Goal: Navigation & Orientation: Find specific page/section

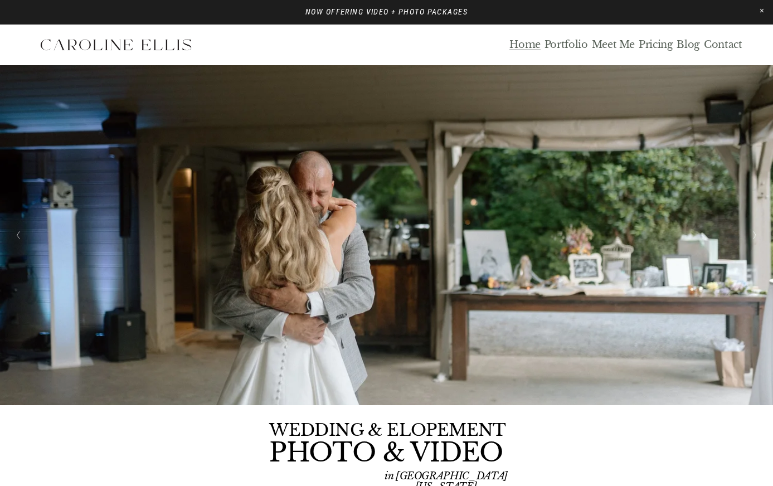
click at [686, 41] on link "Blog" at bounding box center [688, 44] width 23 height 13
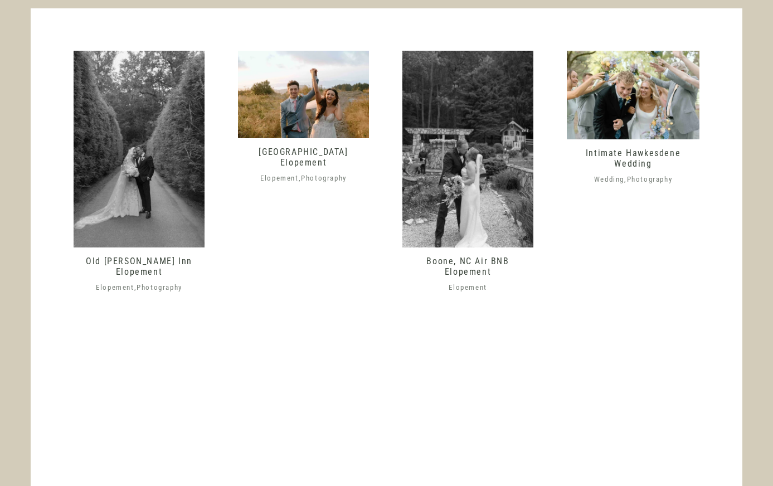
scroll to position [662, 0]
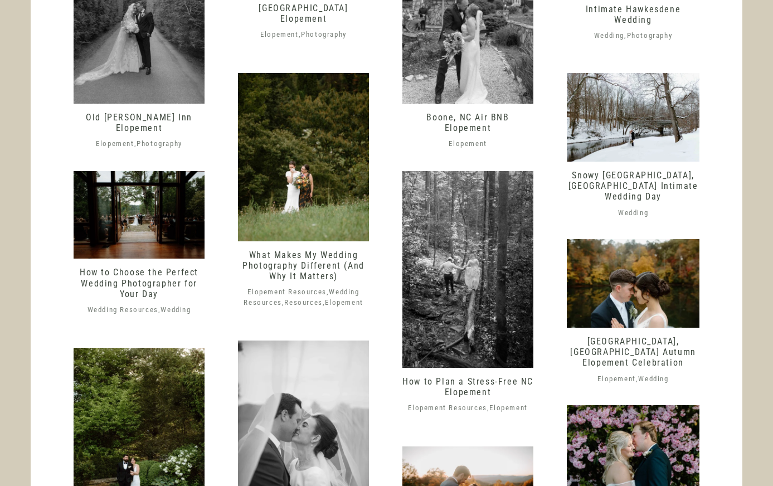
click at [178, 65] on img at bounding box center [139, 5] width 131 height 197
